Goal: Information Seeking & Learning: Learn about a topic

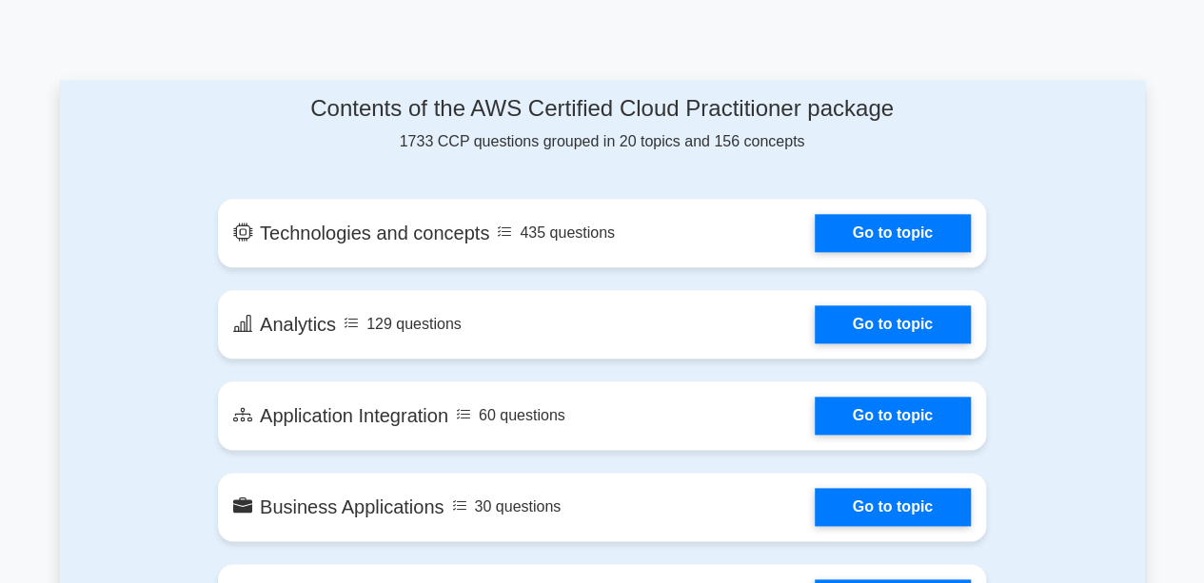
scroll to position [970, 0]
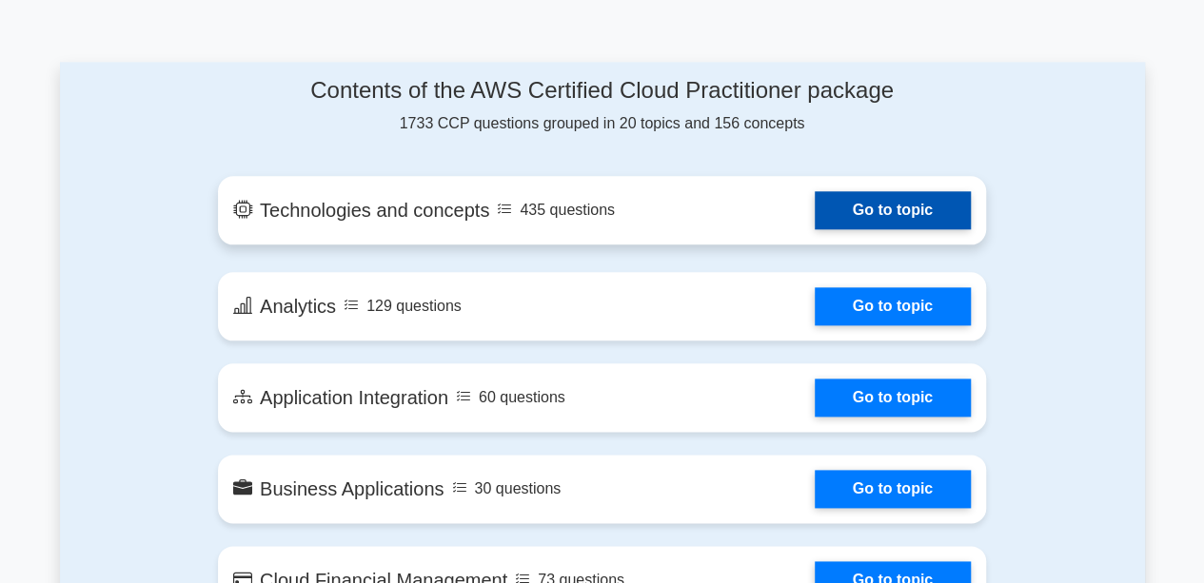
click at [889, 218] on link "Go to topic" at bounding box center [893, 210] width 156 height 38
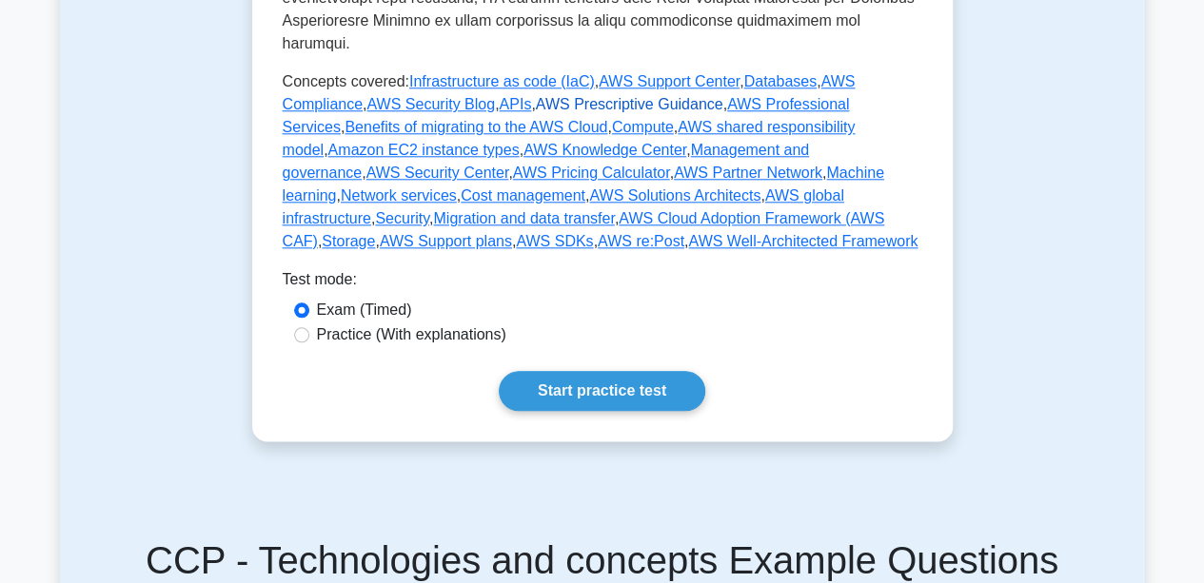
scroll to position [989, 0]
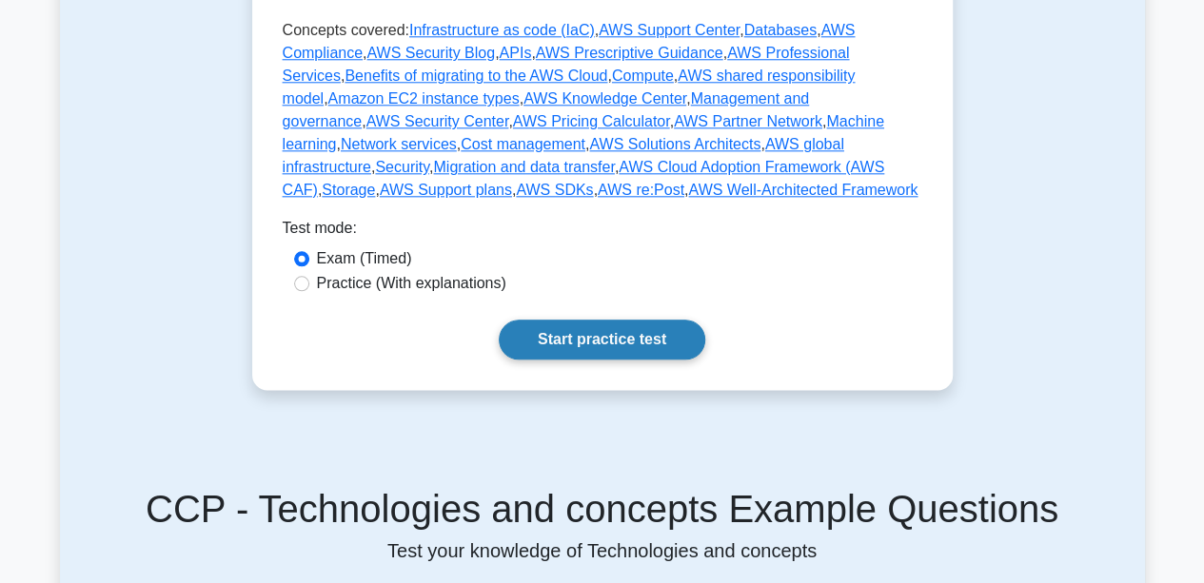
click at [596, 320] on link "Start practice test" at bounding box center [602, 340] width 207 height 40
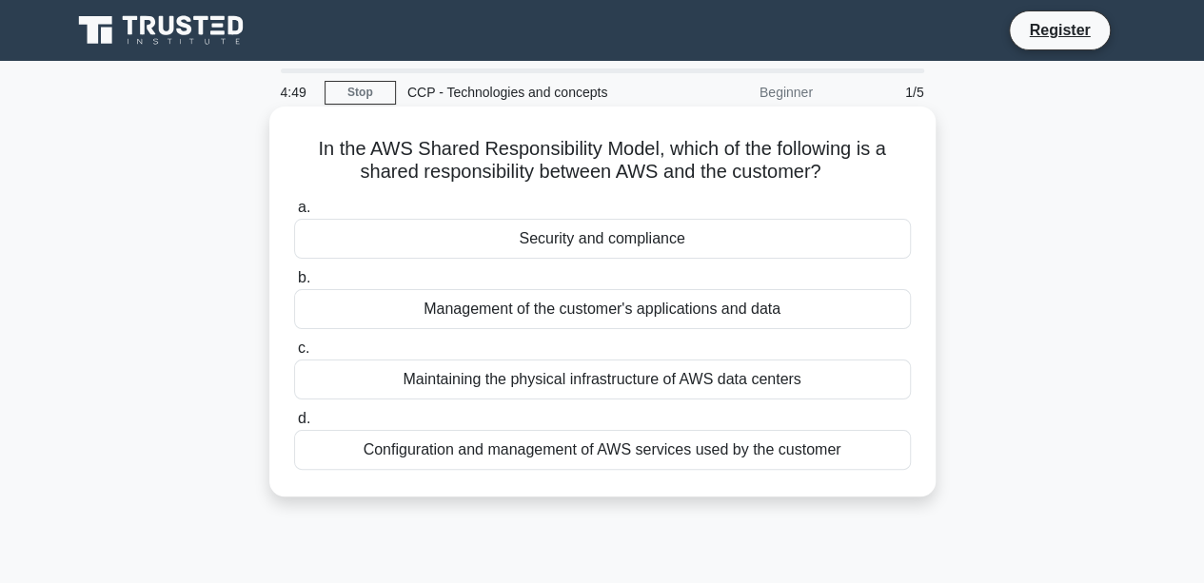
click at [621, 248] on div "Security and compliance" at bounding box center [602, 239] width 617 height 40
click at [294, 214] on input "a. Security and compliance" at bounding box center [294, 208] width 0 height 12
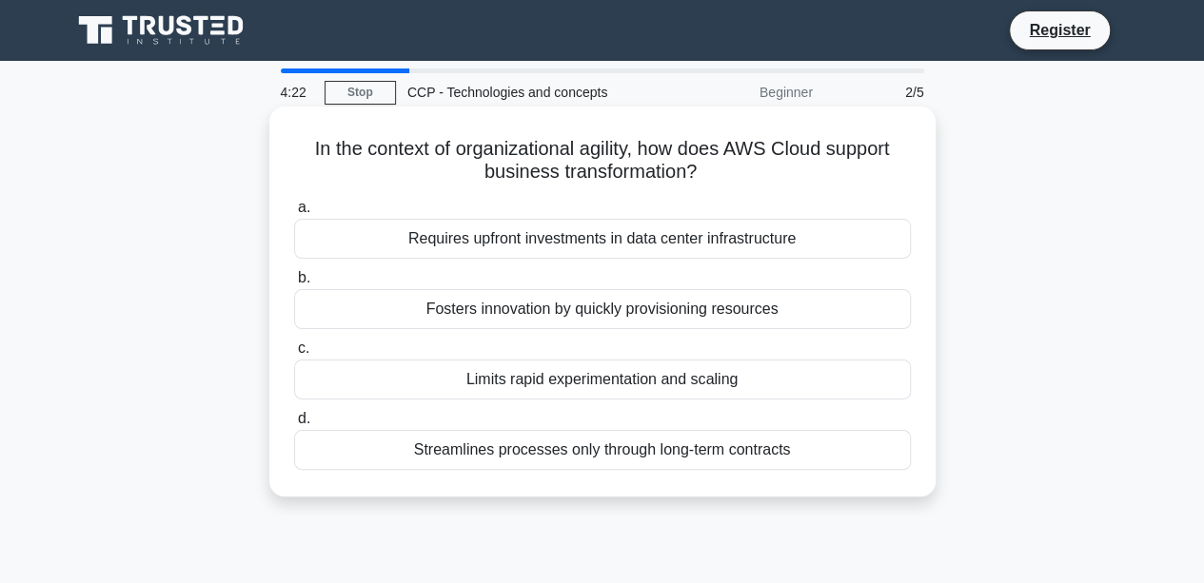
click at [621, 317] on div "Fosters innovation by quickly provisioning resources" at bounding box center [602, 309] width 617 height 40
click at [294, 285] on input "b. Fosters innovation by quickly provisioning resources" at bounding box center [294, 278] width 0 height 12
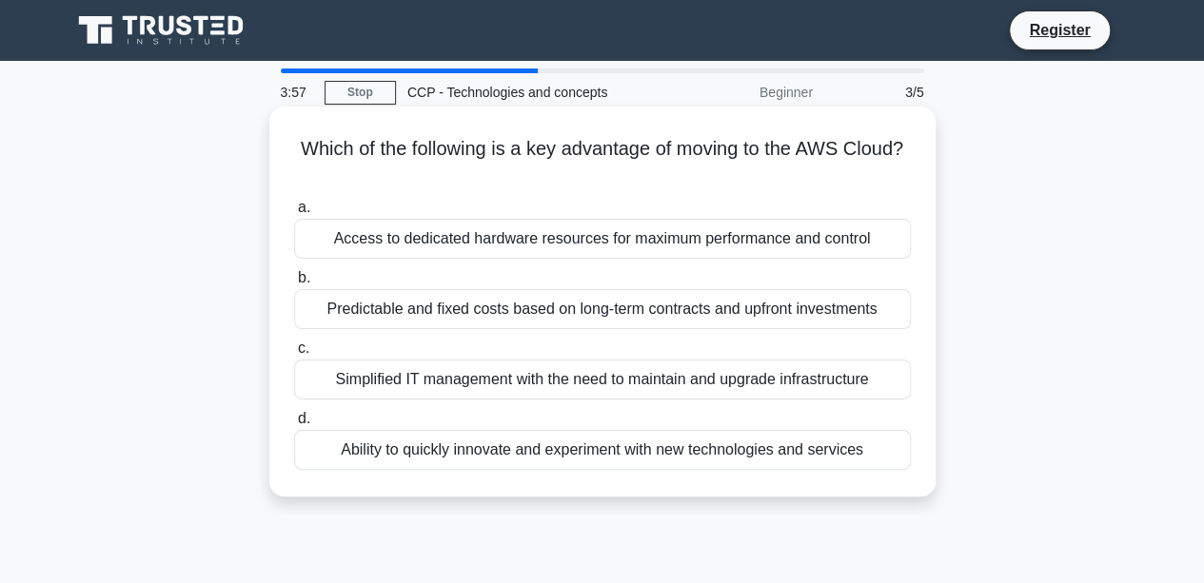
click at [574, 448] on div "Ability to quickly innovate and experiment with new technologies and services" at bounding box center [602, 450] width 617 height 40
click at [294, 425] on input "d. Ability to quickly innovate and experiment with new technologies and services" at bounding box center [294, 419] width 0 height 12
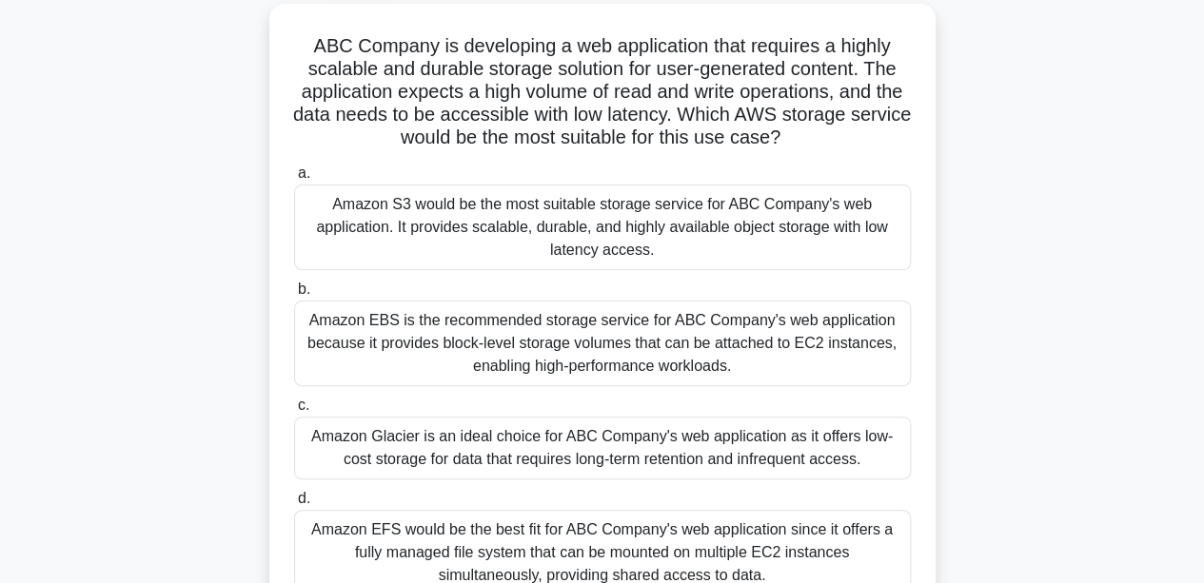
scroll to position [134, 0]
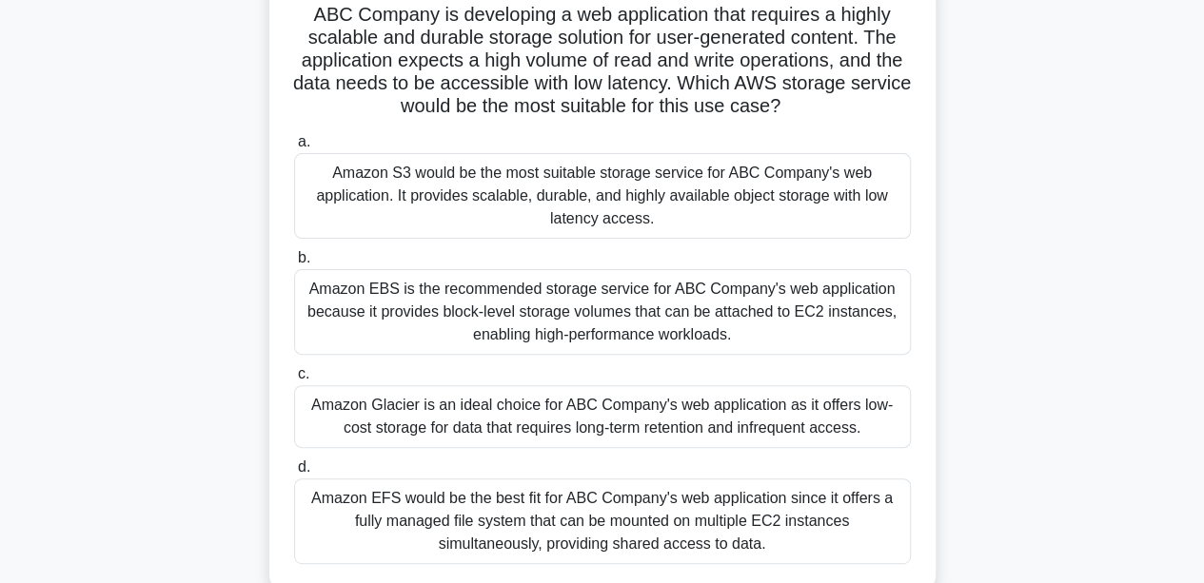
click at [547, 199] on div "Amazon S3 would be the most suitable storage service for ABC Company's web appl…" at bounding box center [602, 196] width 617 height 86
click at [294, 148] on input "a. Amazon S3 would be the most suitable storage service for ABC Company's web a…" at bounding box center [294, 142] width 0 height 12
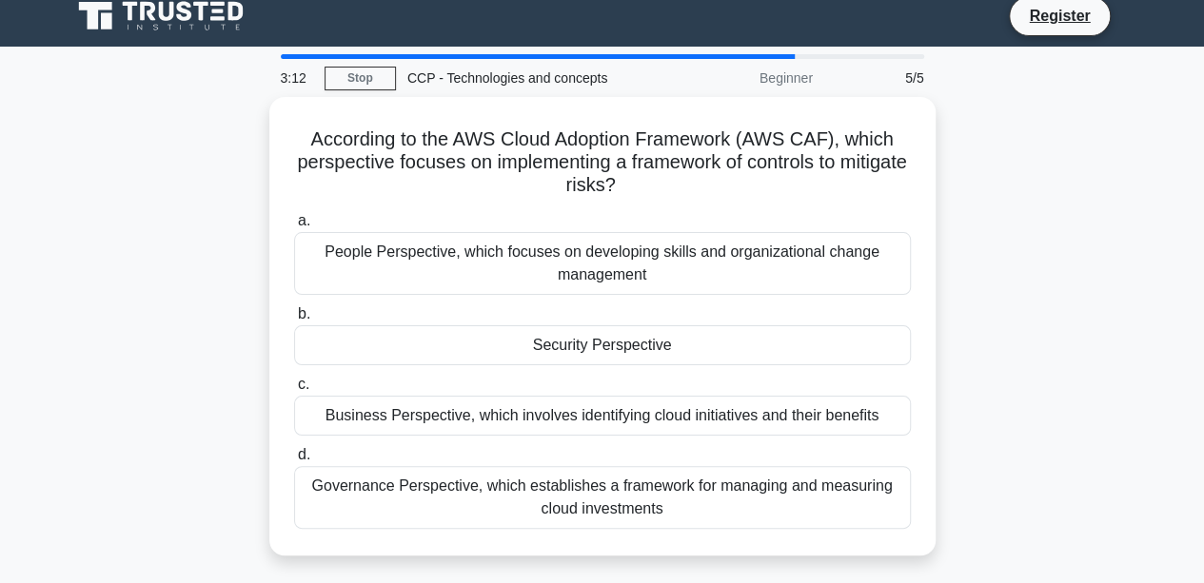
scroll to position [15, 0]
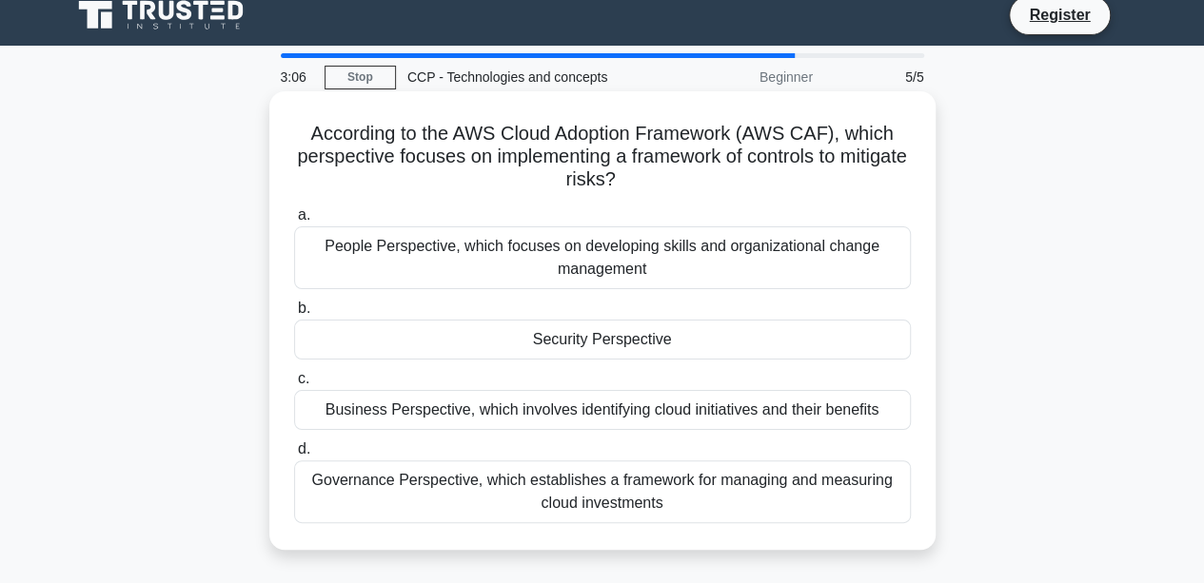
click at [604, 420] on div "Business Perspective, which involves identifying cloud initiatives and their be…" at bounding box center [602, 410] width 617 height 40
click at [294, 385] on input "c. Business Perspective, which involves identifying cloud initiatives and their…" at bounding box center [294, 379] width 0 height 12
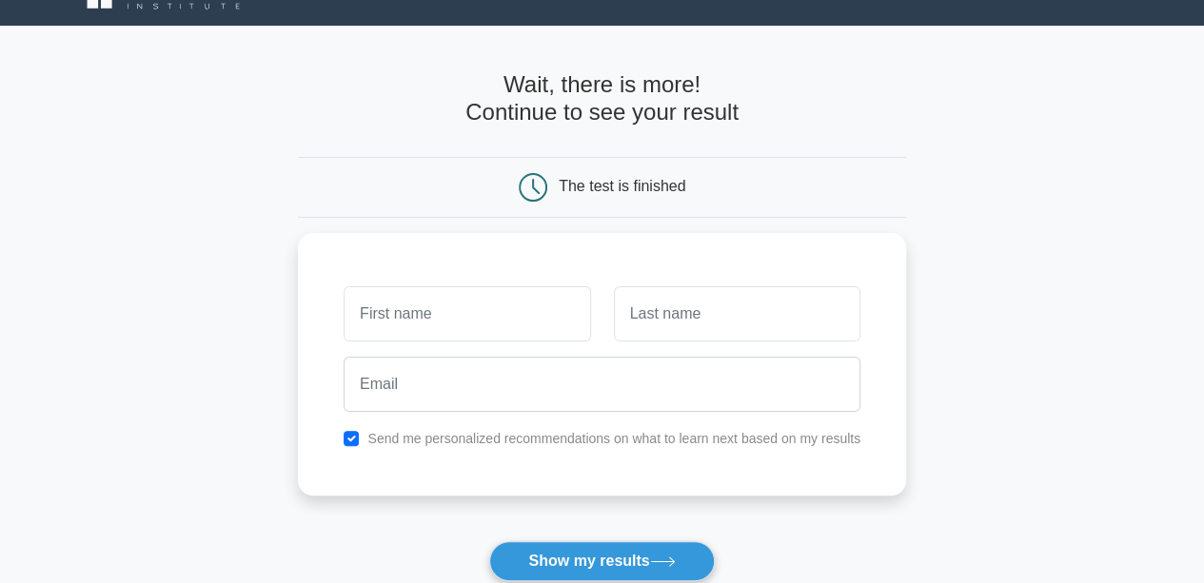
scroll to position [85, 0]
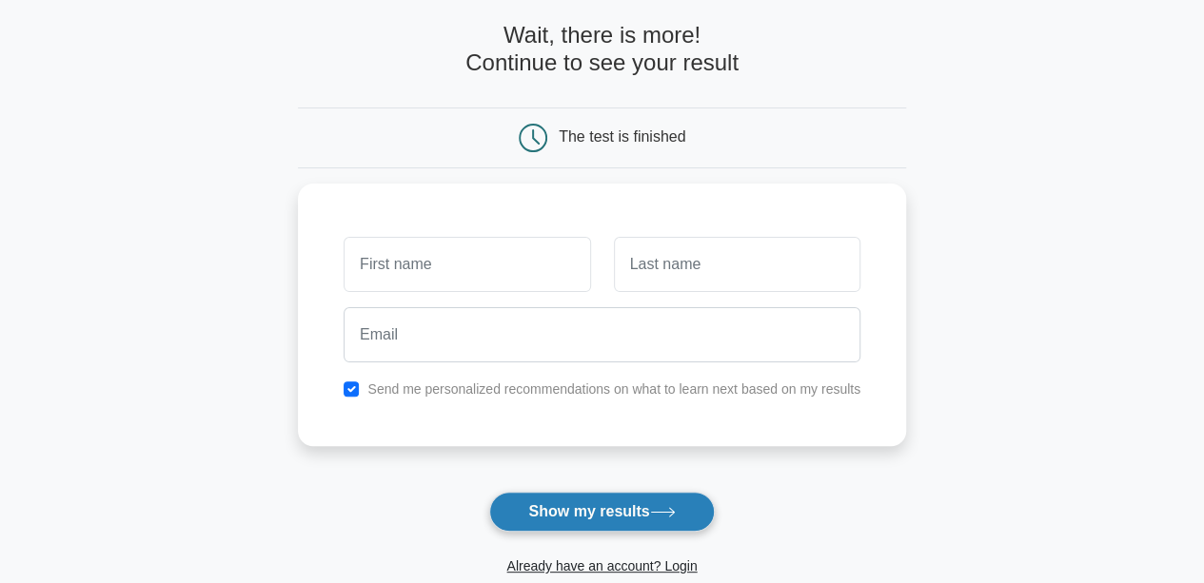
click at [615, 505] on button "Show my results" at bounding box center [601, 512] width 225 height 40
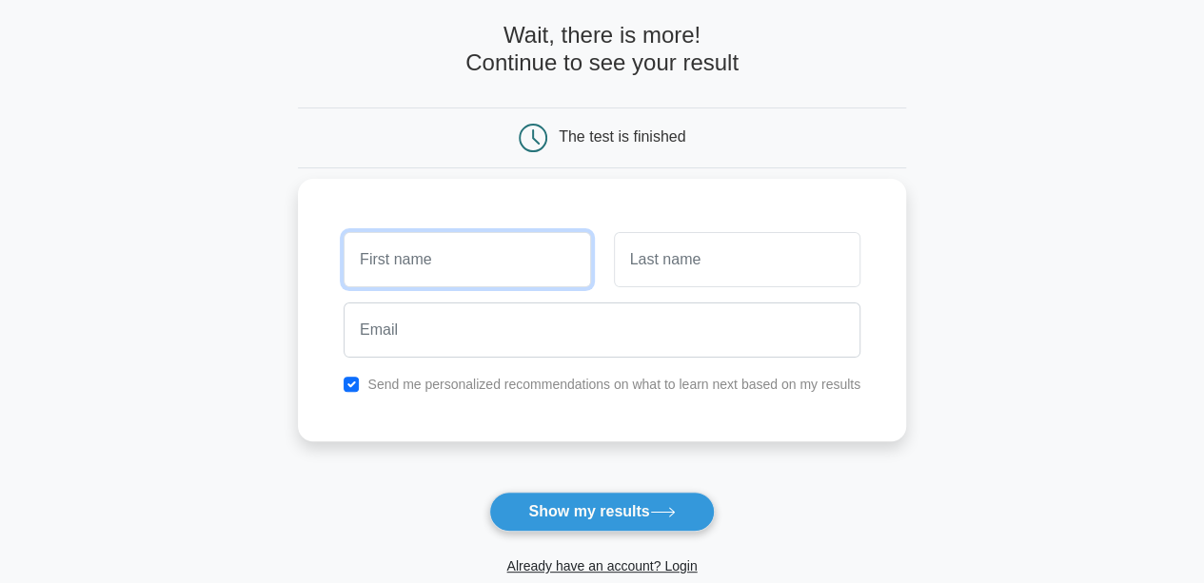
click at [416, 251] on input "text" at bounding box center [467, 259] width 246 height 55
type input "Test"
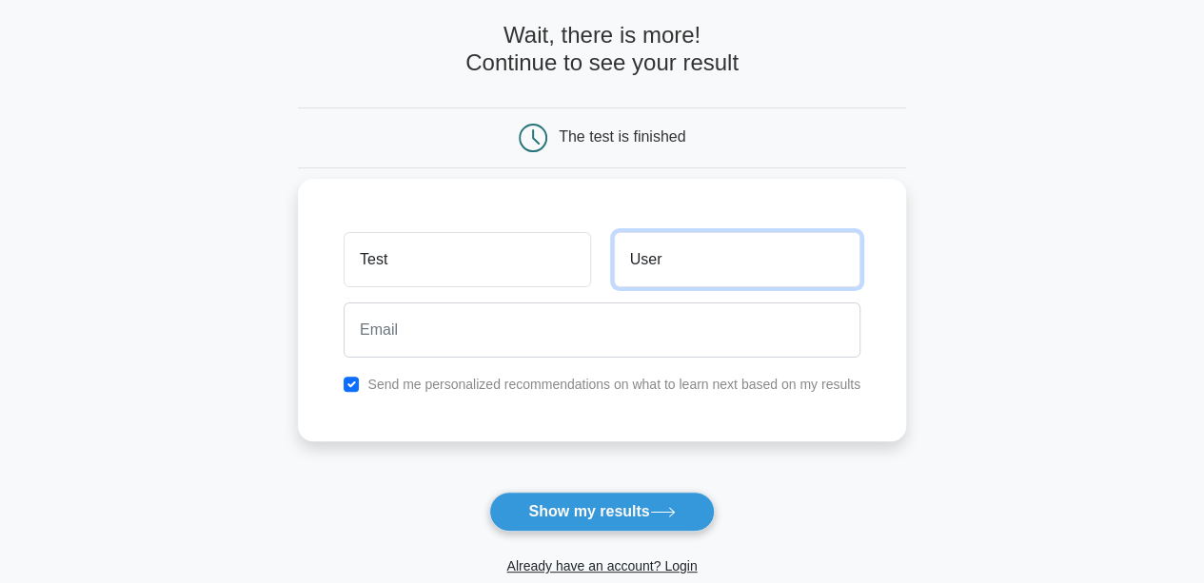
type input "User"
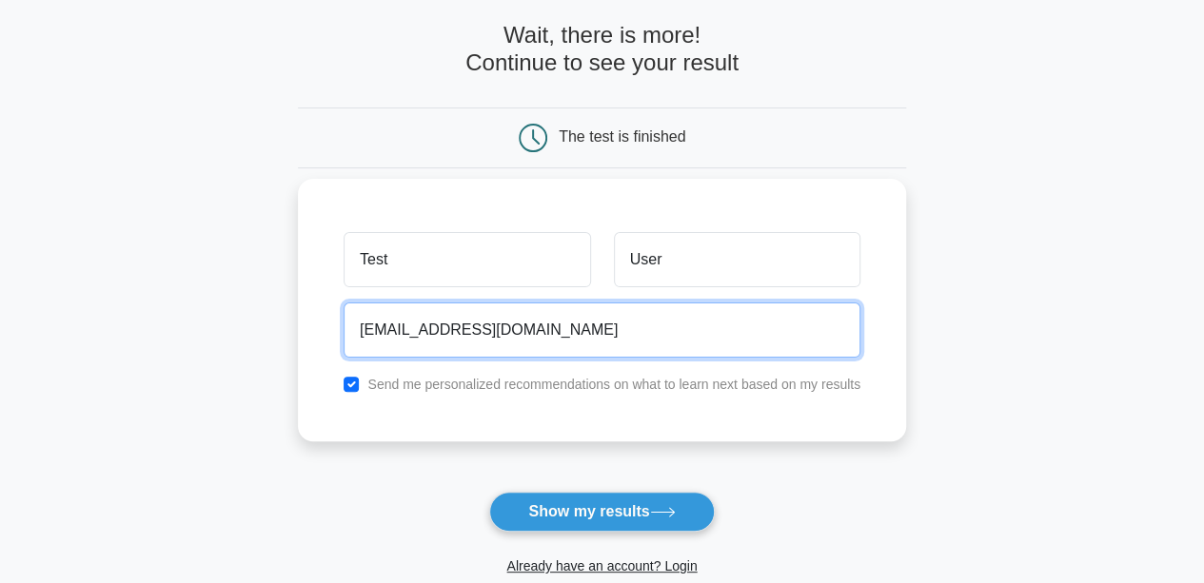
type input "[EMAIL_ADDRESS][DOMAIN_NAME]"
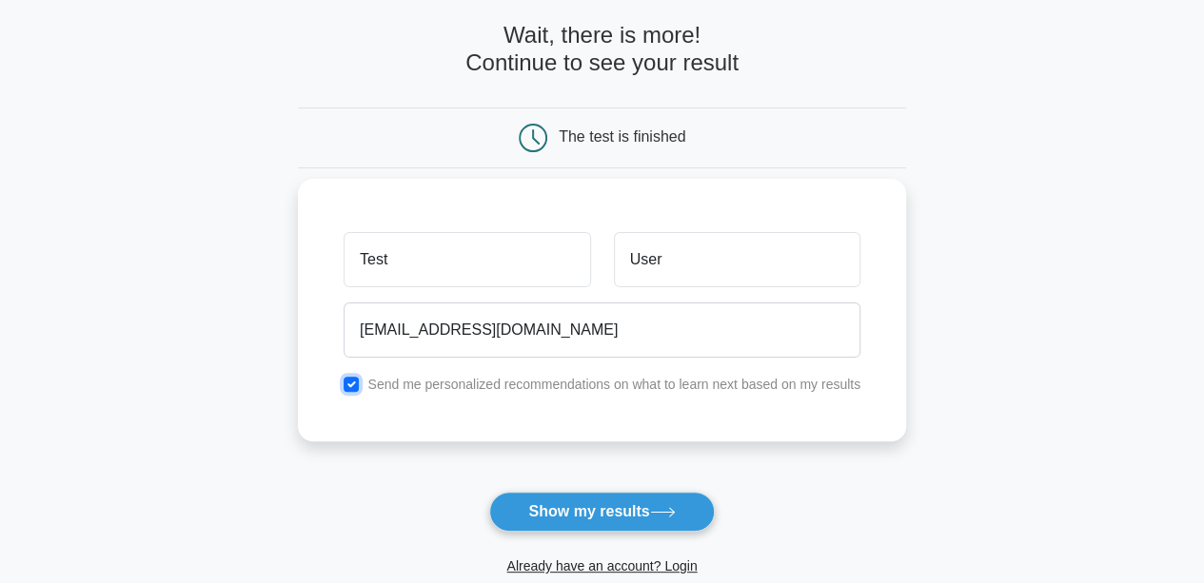
click at [349, 385] on input "checkbox" at bounding box center [351, 384] width 15 height 15
checkbox input "false"
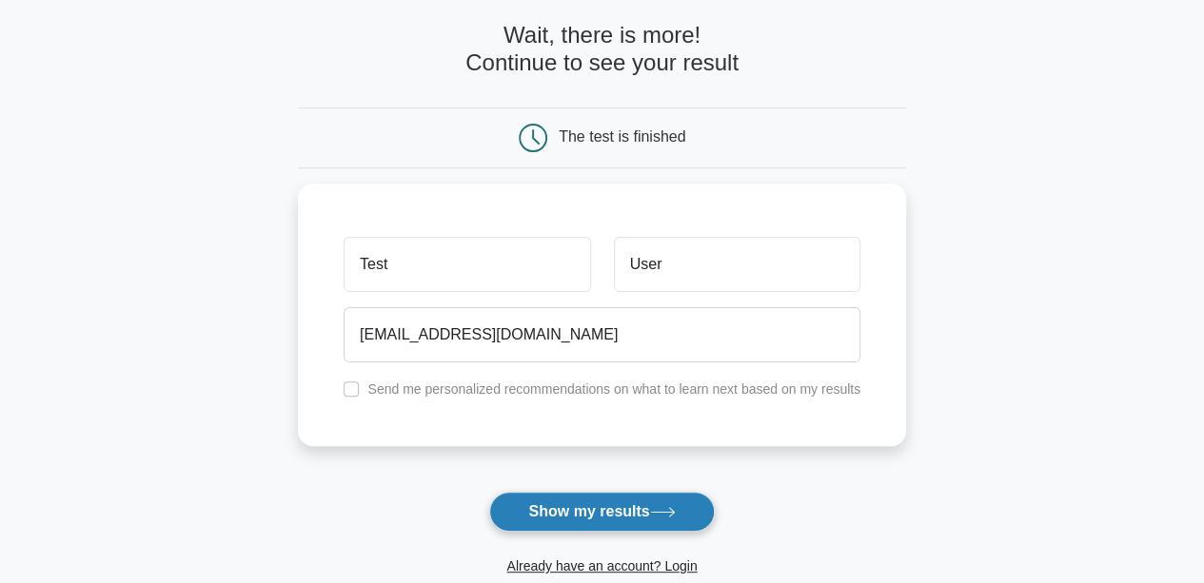
click at [590, 497] on button "Show my results" at bounding box center [601, 512] width 225 height 40
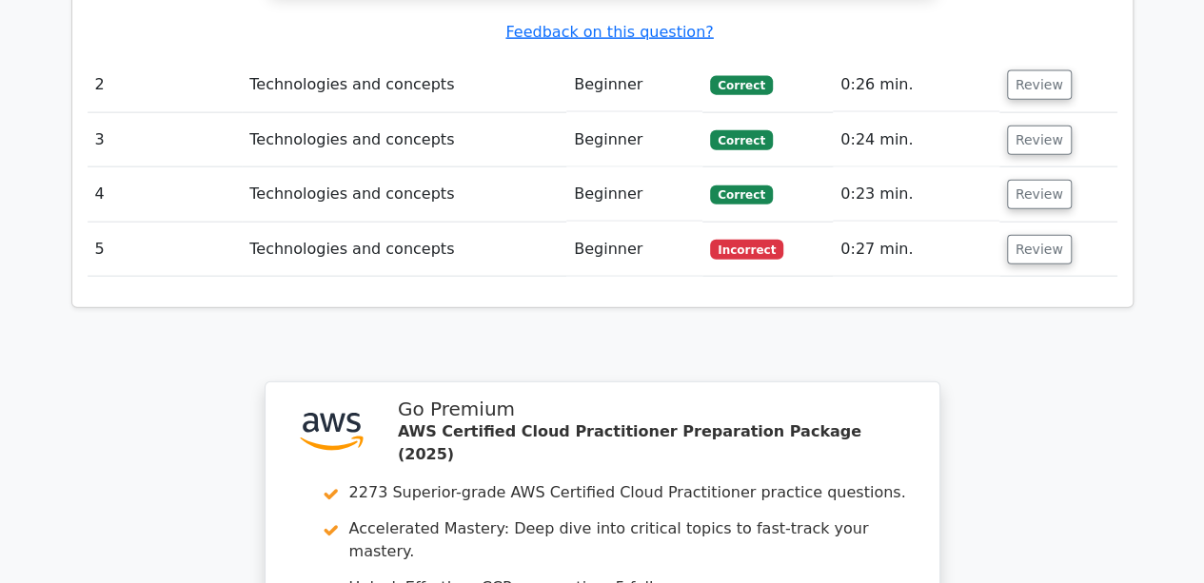
scroll to position [2161, 0]
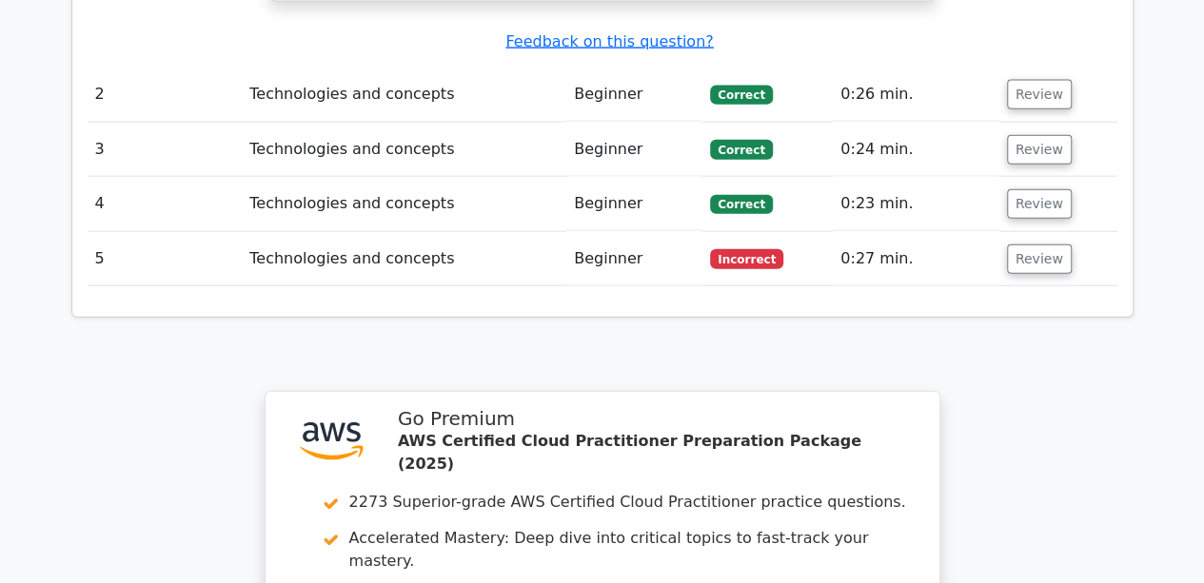
click at [392, 232] on td "Technologies and concepts" at bounding box center [404, 259] width 325 height 54
click at [1043, 245] on button "Review" at bounding box center [1039, 260] width 65 height 30
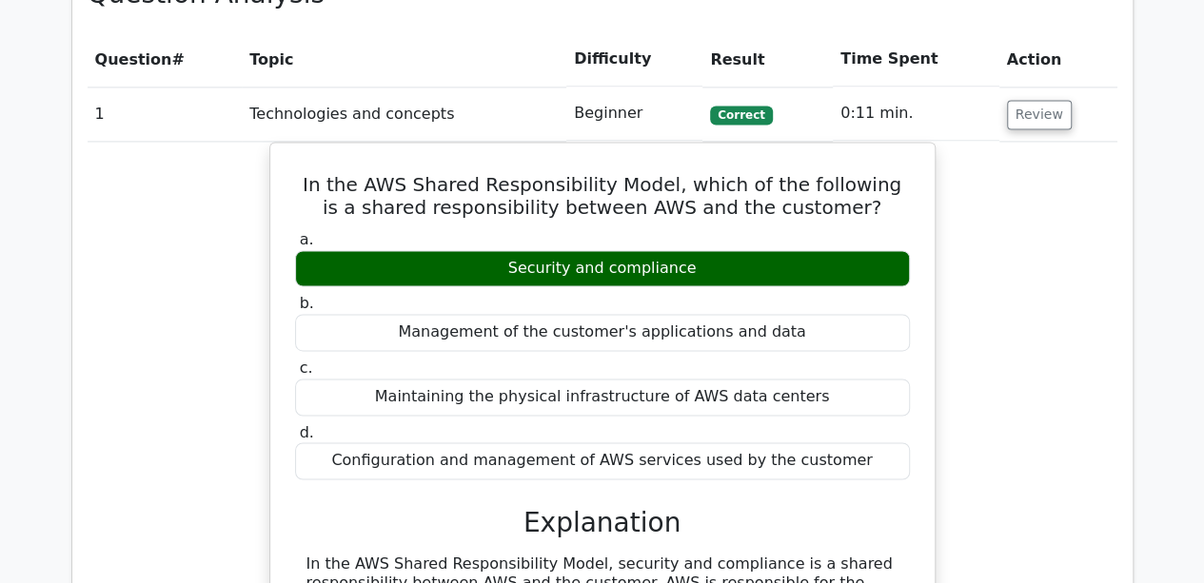
scroll to position [1244, 0]
